Goal: Navigation & Orientation: Find specific page/section

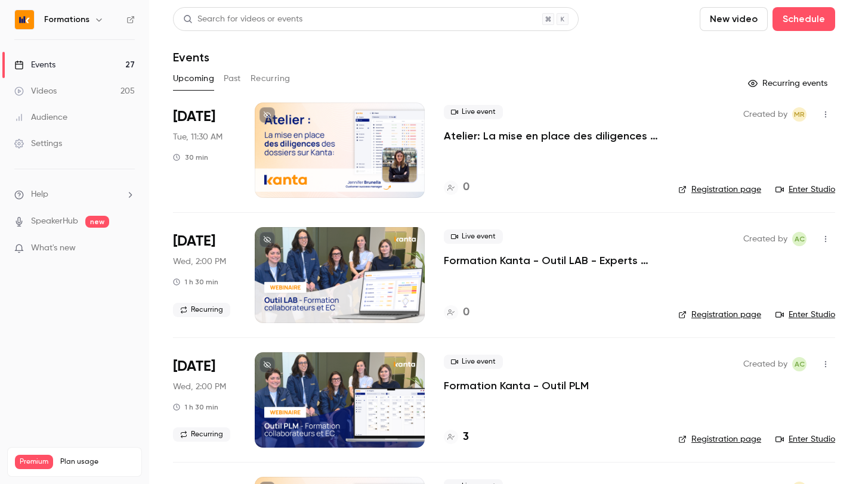
click at [81, 22] on h6 "Formations" at bounding box center [66, 20] width 45 height 12
click at [92, 19] on button "button" at bounding box center [99, 20] width 14 height 14
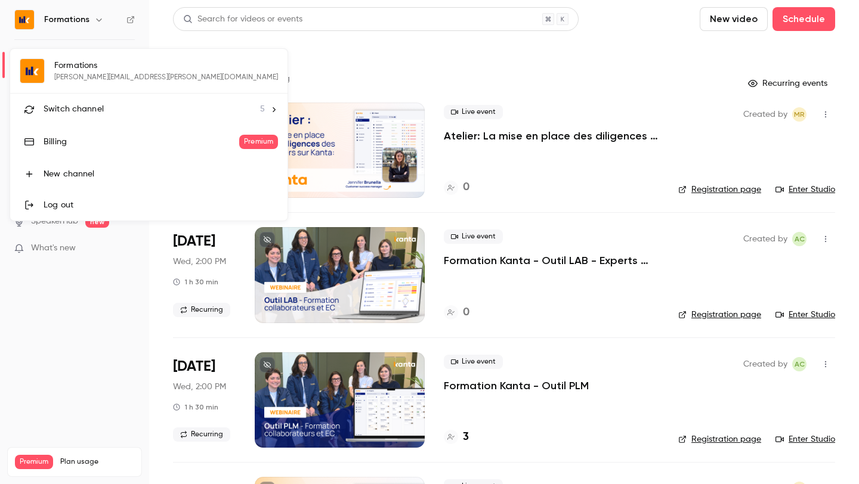
click at [67, 83] on div "Formations [PERSON_NAME][EMAIL_ADDRESS][PERSON_NAME][DOMAIN_NAME] Switch channe…" at bounding box center [148, 135] width 277 height 172
click at [70, 99] on li "Switch channel 5" at bounding box center [148, 110] width 277 height 32
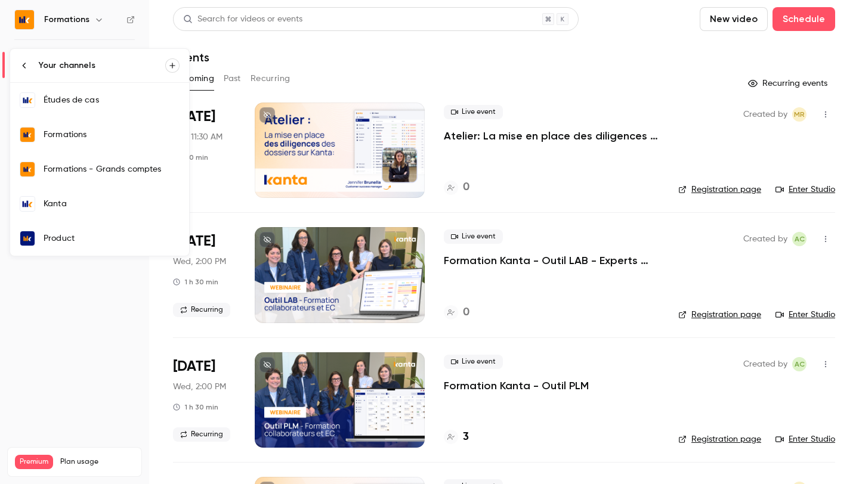
click at [81, 198] on div "Kanta" at bounding box center [112, 204] width 136 height 12
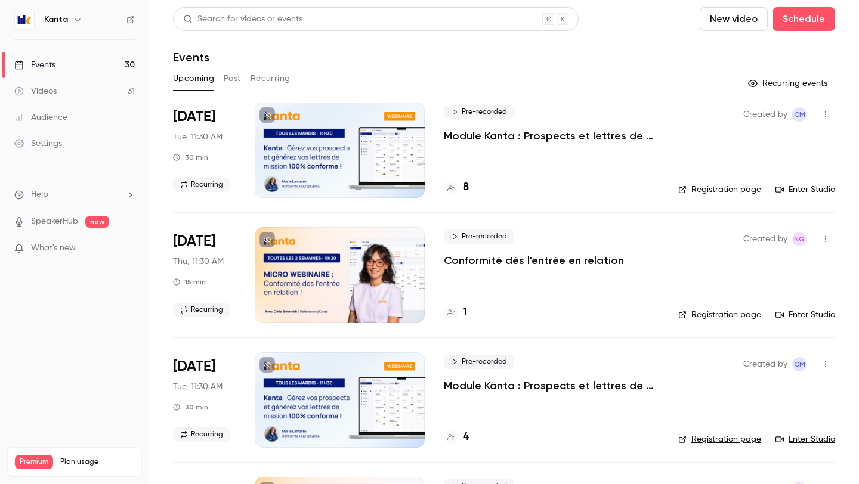
click at [453, 195] on div "8" at bounding box center [456, 188] width 25 height 16
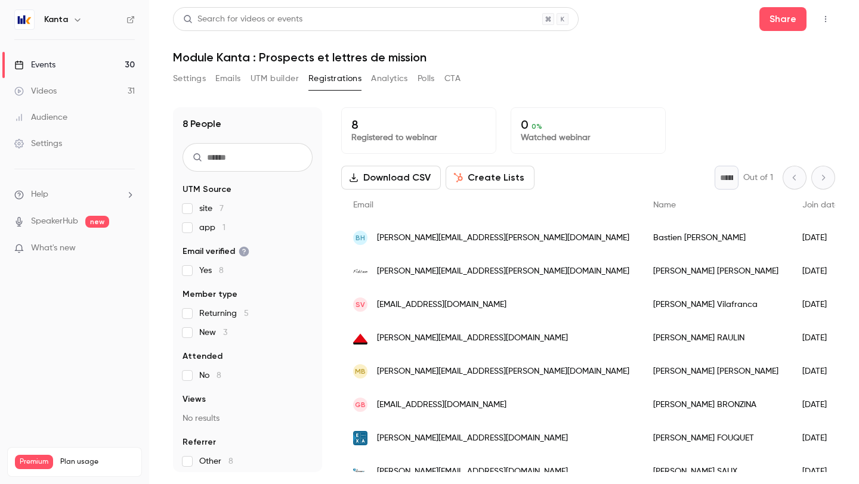
scroll to position [16, 0]
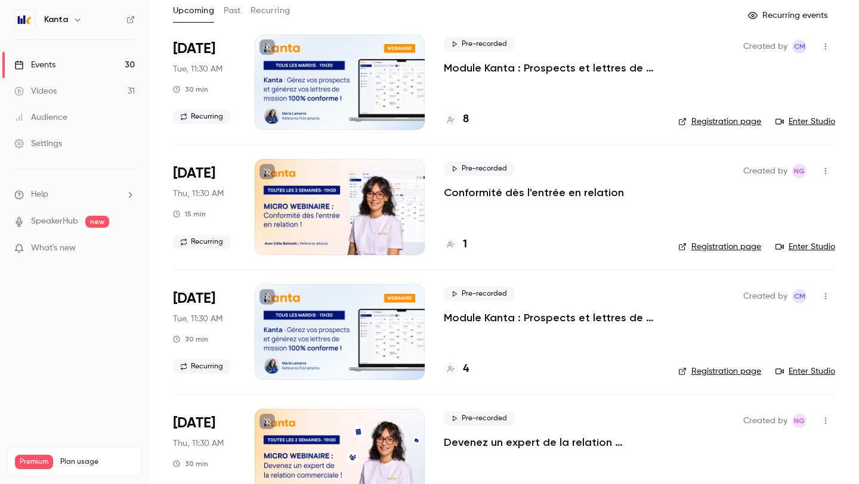
scroll to position [70, 0]
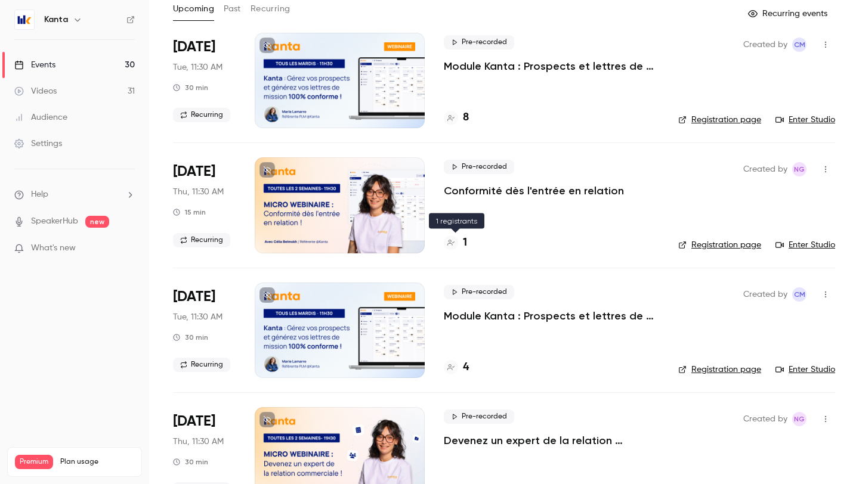
click at [453, 241] on icon at bounding box center [450, 242] width 7 height 7
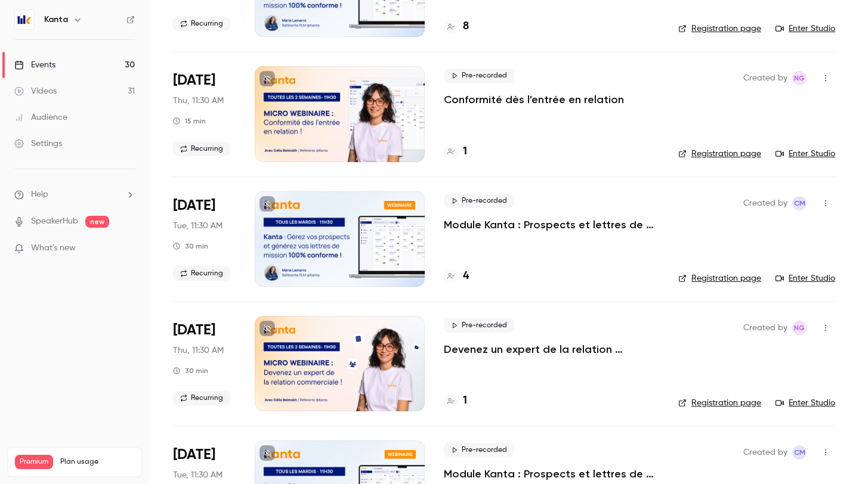
scroll to position [169, 0]
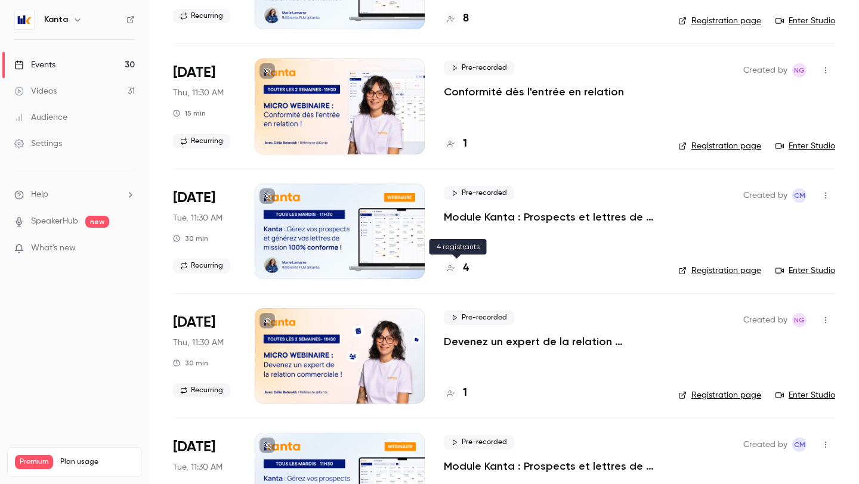
click at [466, 270] on h4 "4" at bounding box center [466, 269] width 6 height 16
